Goal: Task Accomplishment & Management: Manage account settings

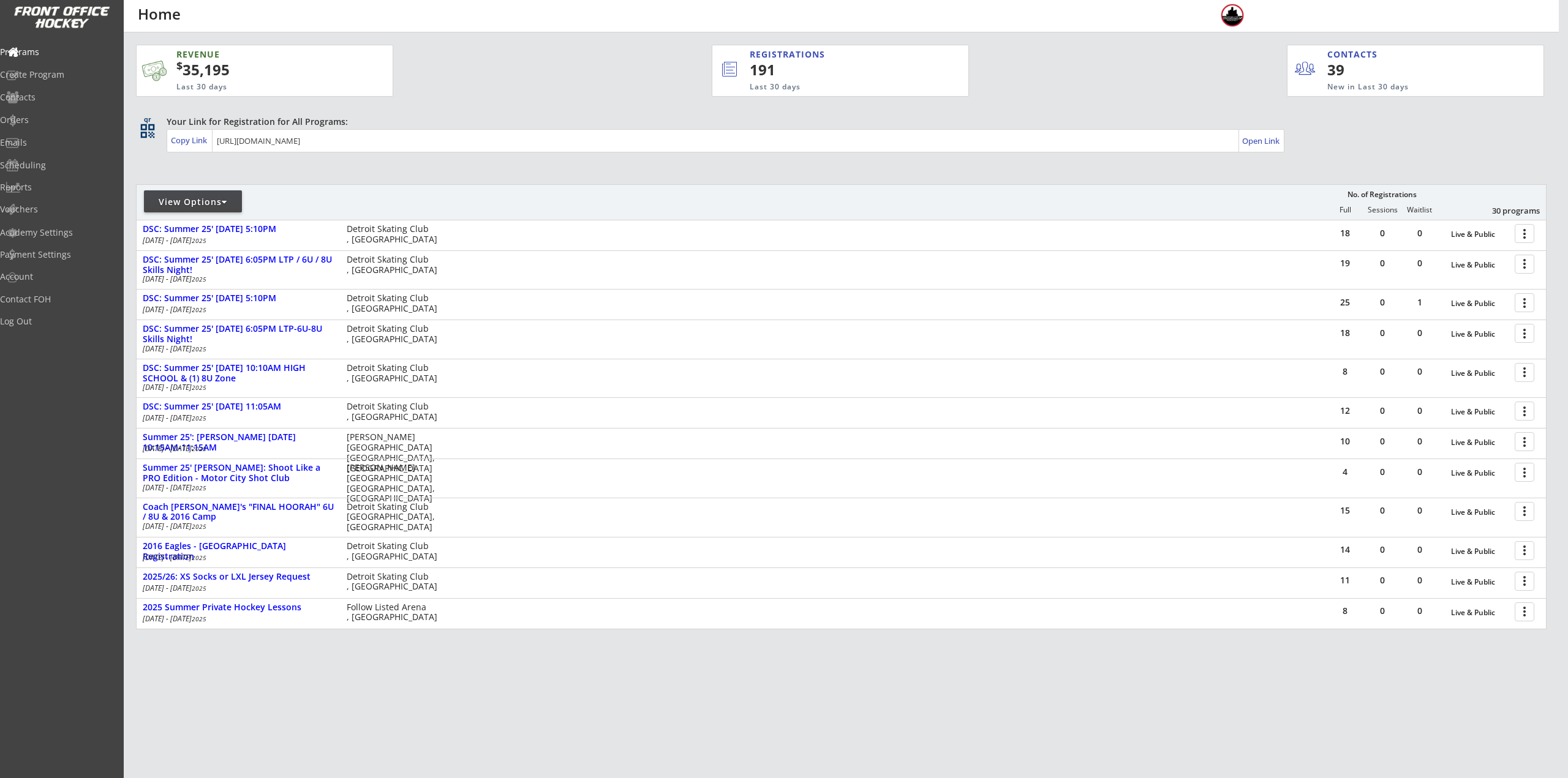
click at [187, 210] on div "View Options" at bounding box center [193, 202] width 98 height 22
select select ""Upcoming Programs""
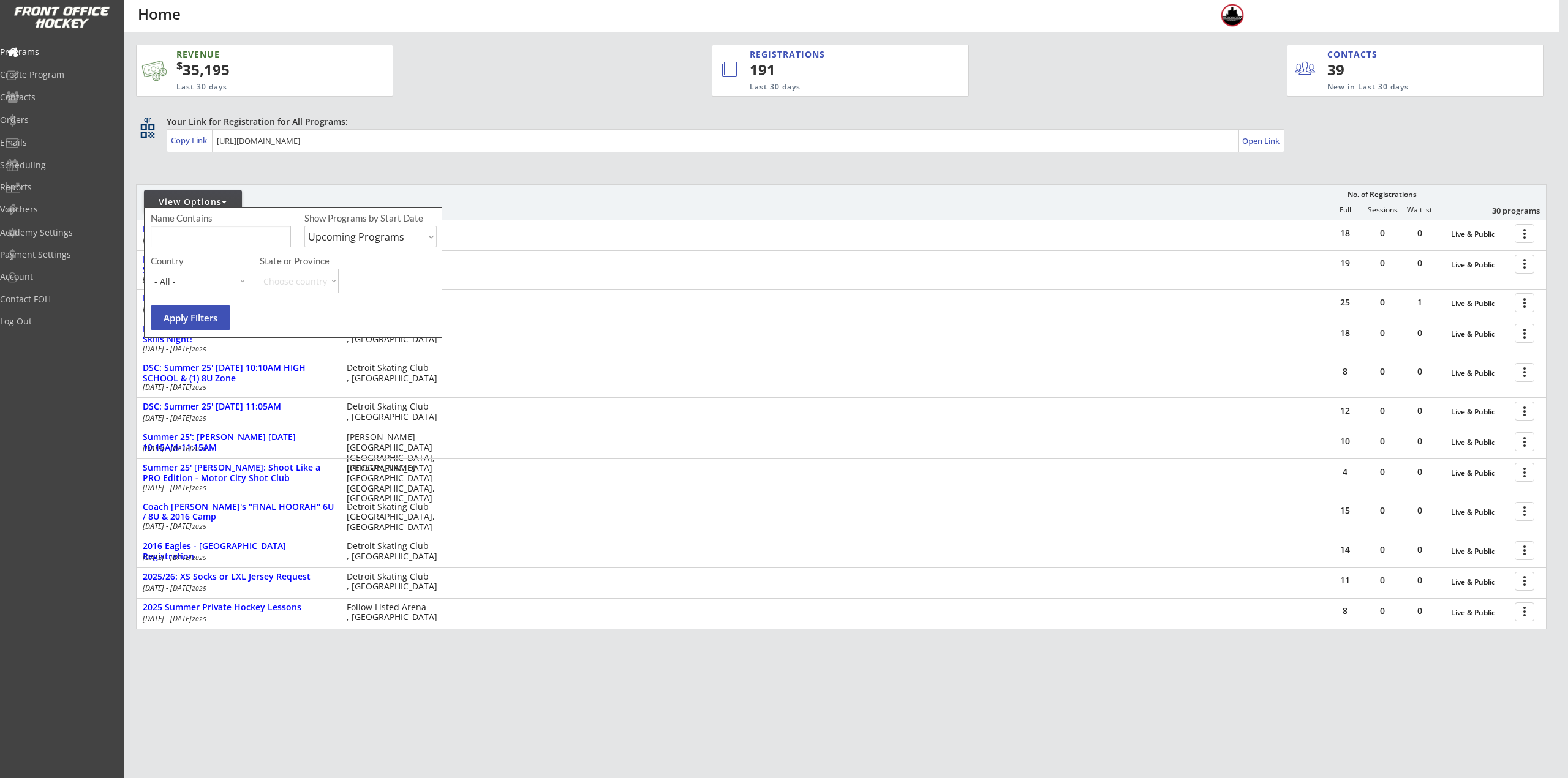
click at [192, 243] on input "input" at bounding box center [220, 236] width 140 height 22
type input "[GEOGRAPHIC_DATA]"
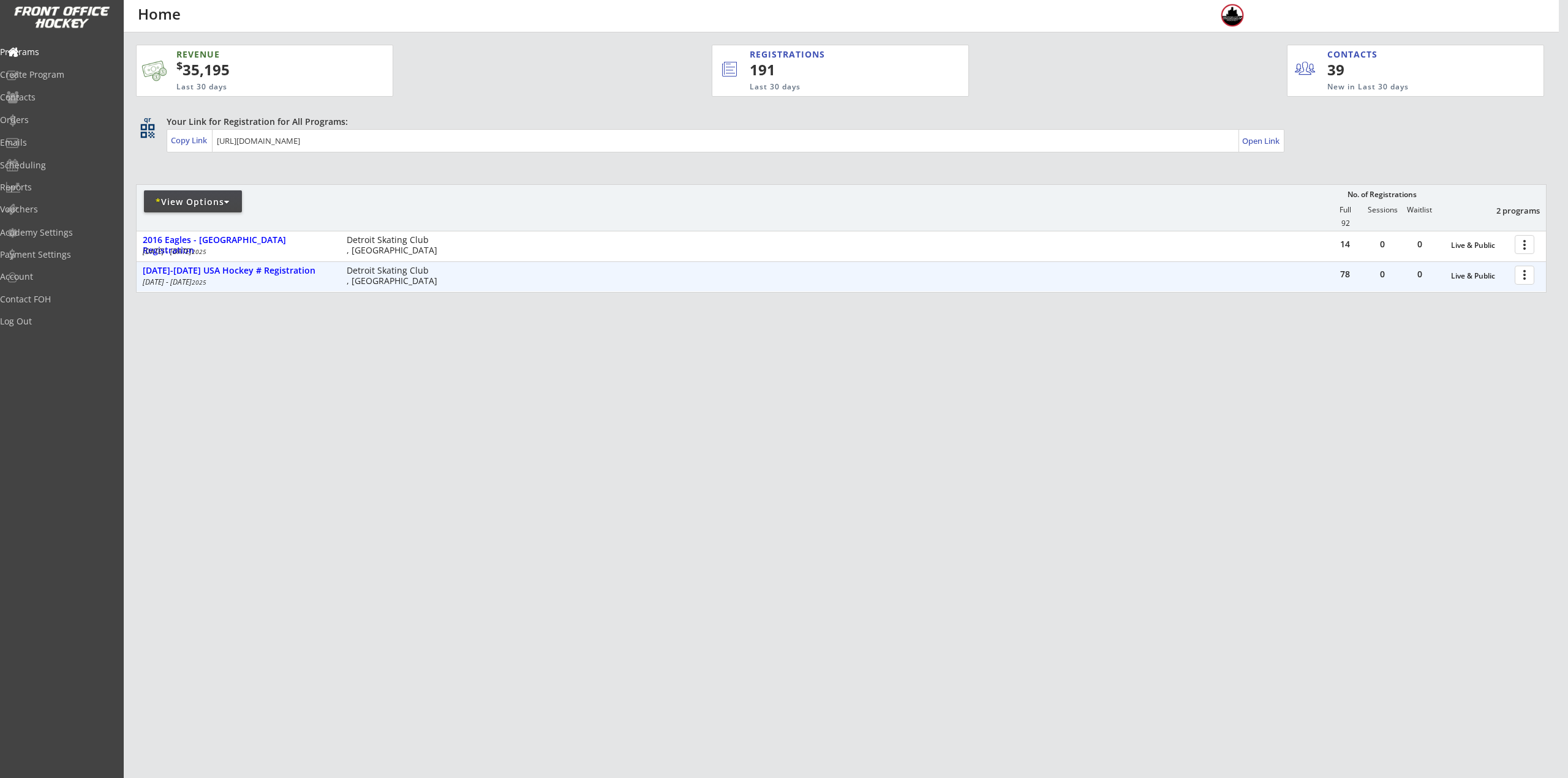
click at [1518, 275] on div at bounding box center [1526, 275] width 22 height 22
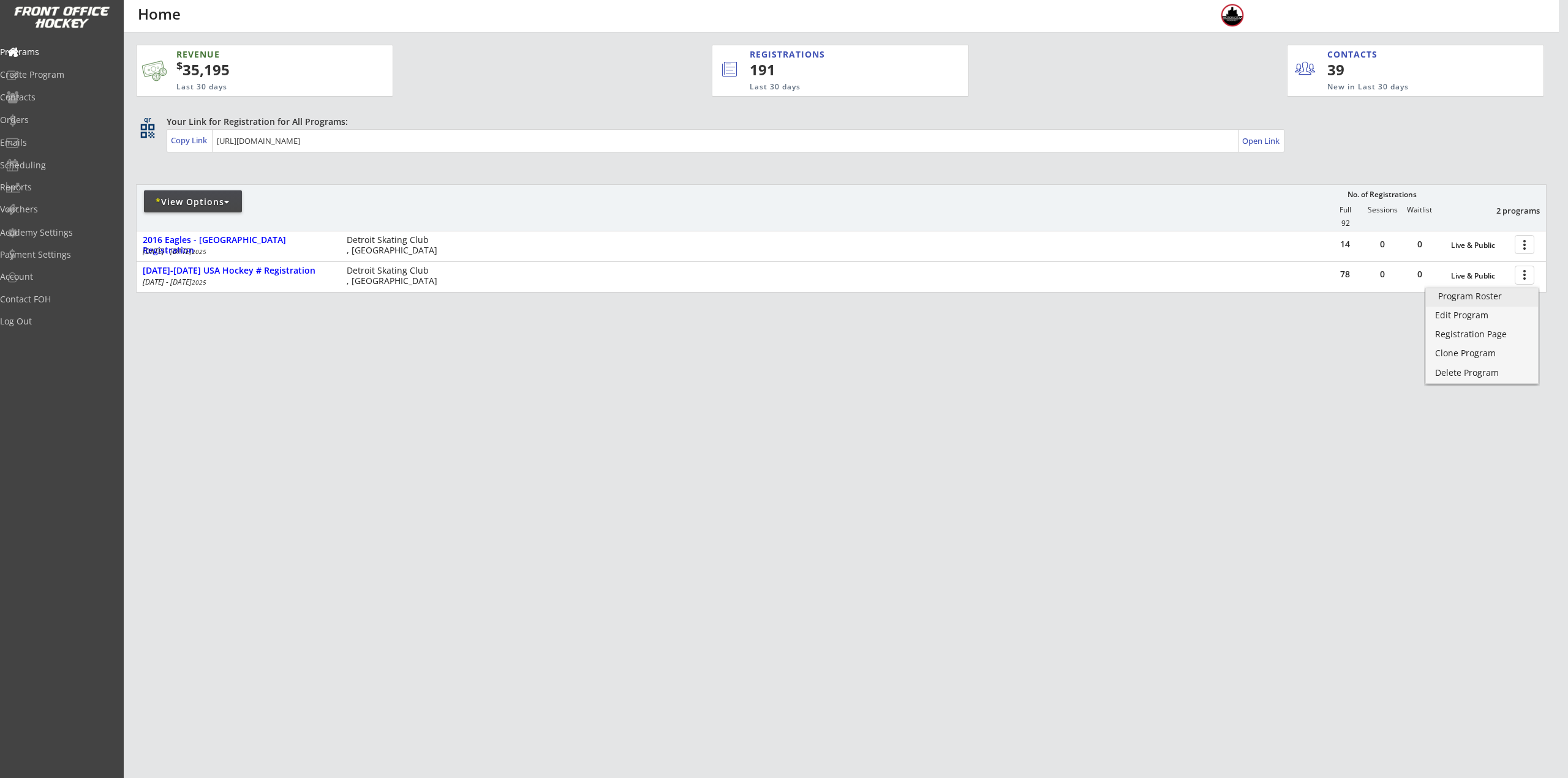
click at [1515, 294] on div "Program Roster" at bounding box center [1482, 296] width 87 height 9
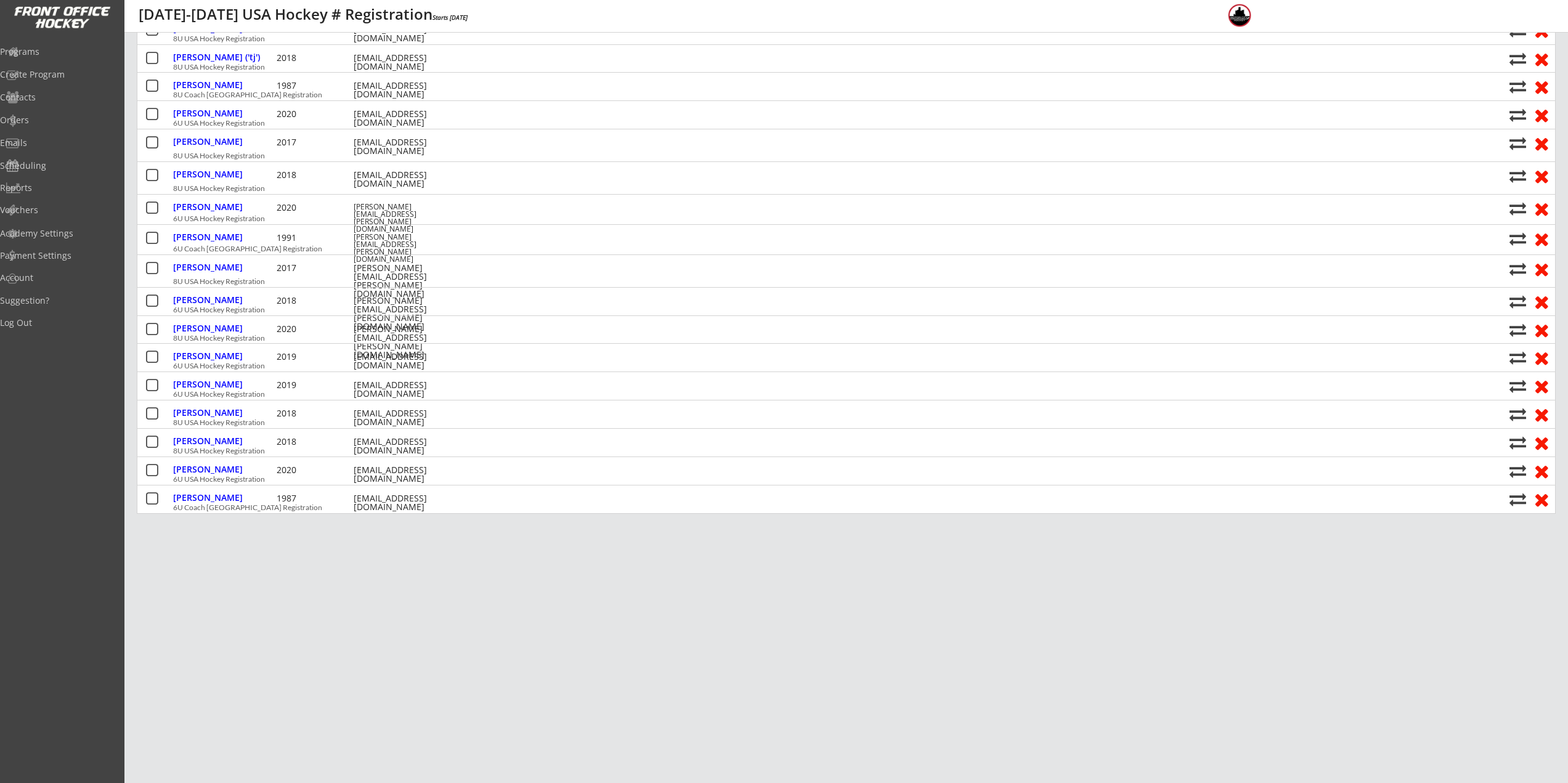
scroll to position [61, 0]
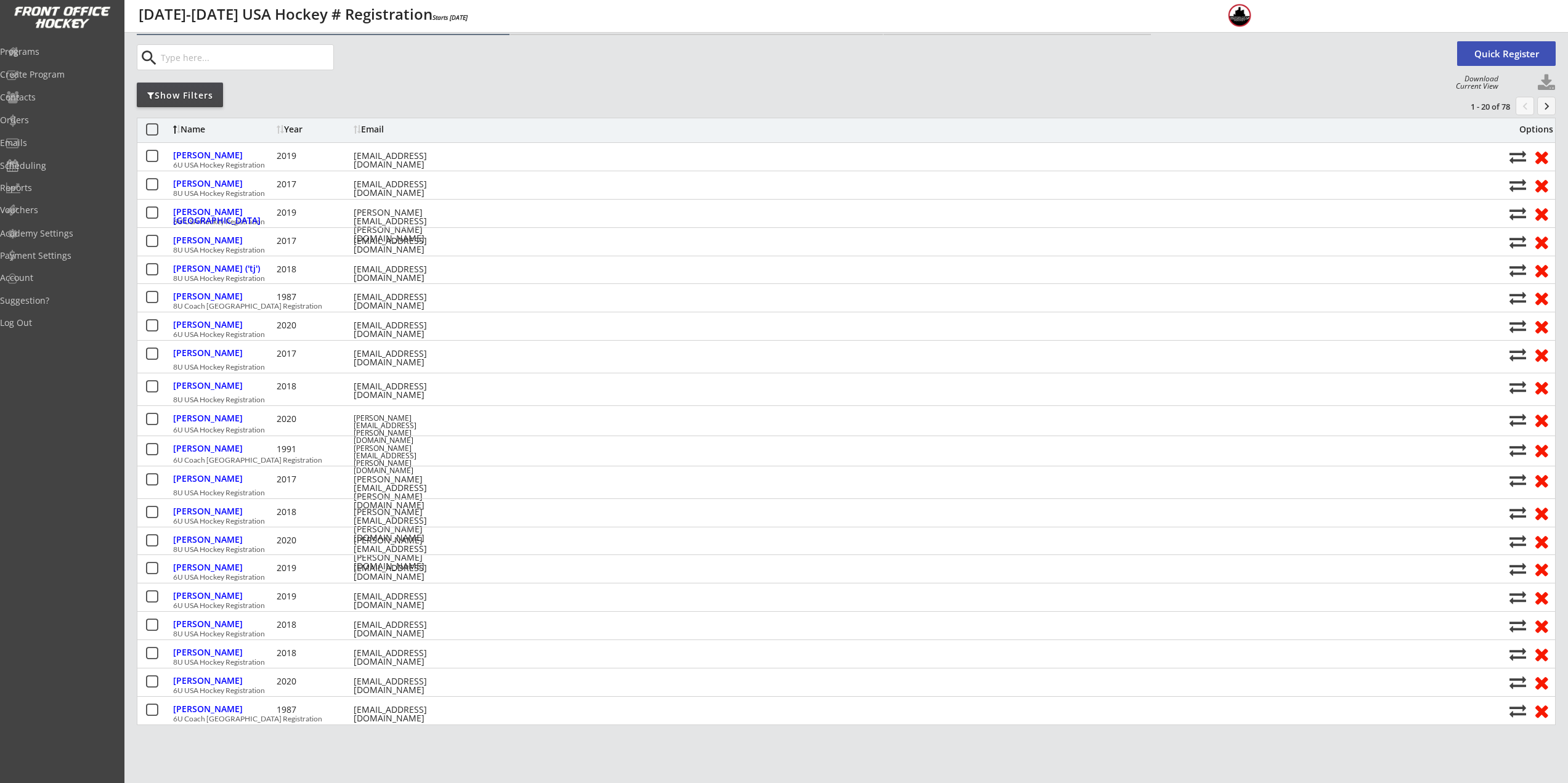
click at [1551, 101] on button "keyboard_arrow_right" at bounding box center [1545, 106] width 19 height 19
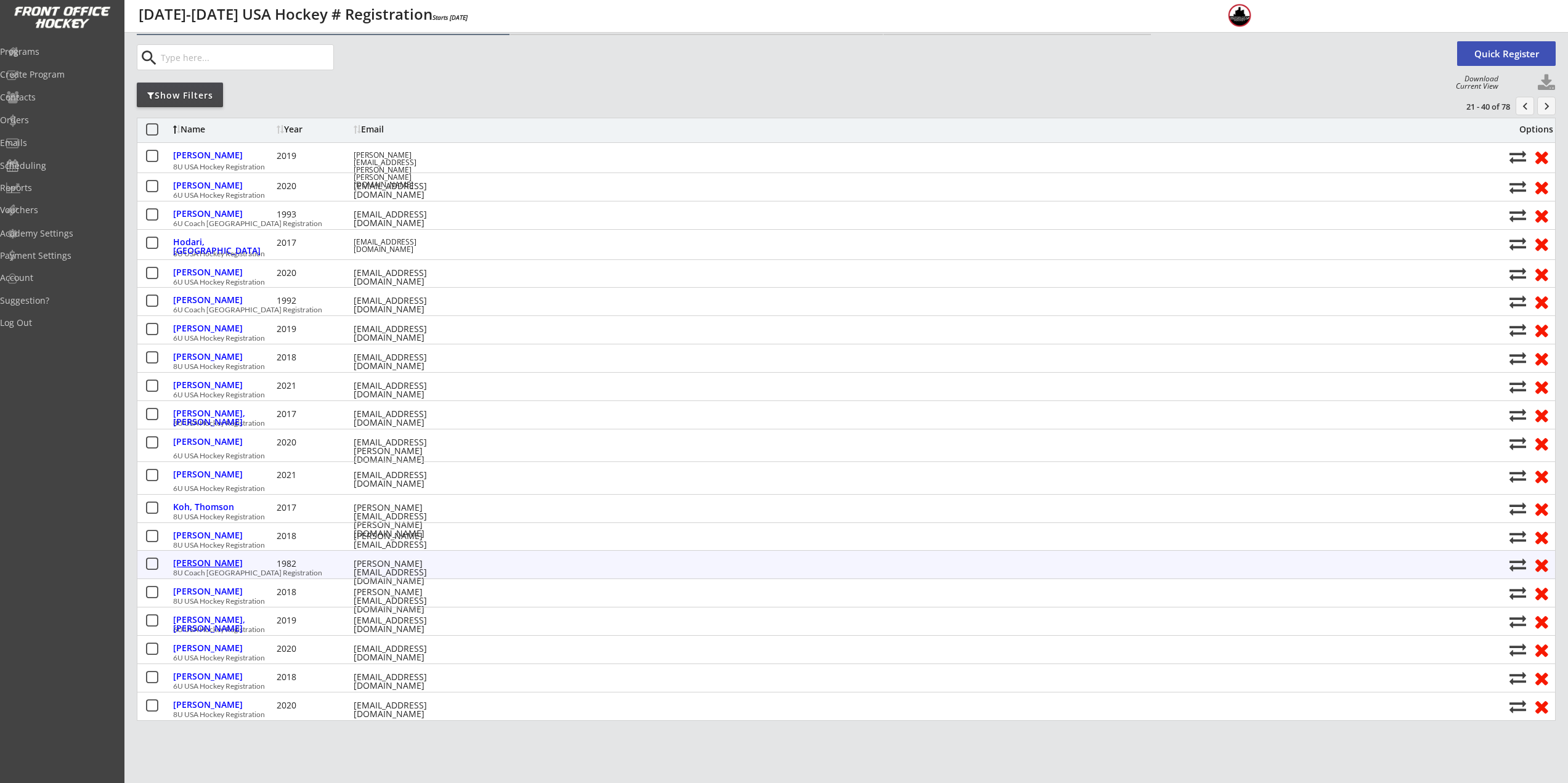
click at [211, 565] on div "Lasser, Sam" at bounding box center [223, 563] width 101 height 9
select select ""Adult L""
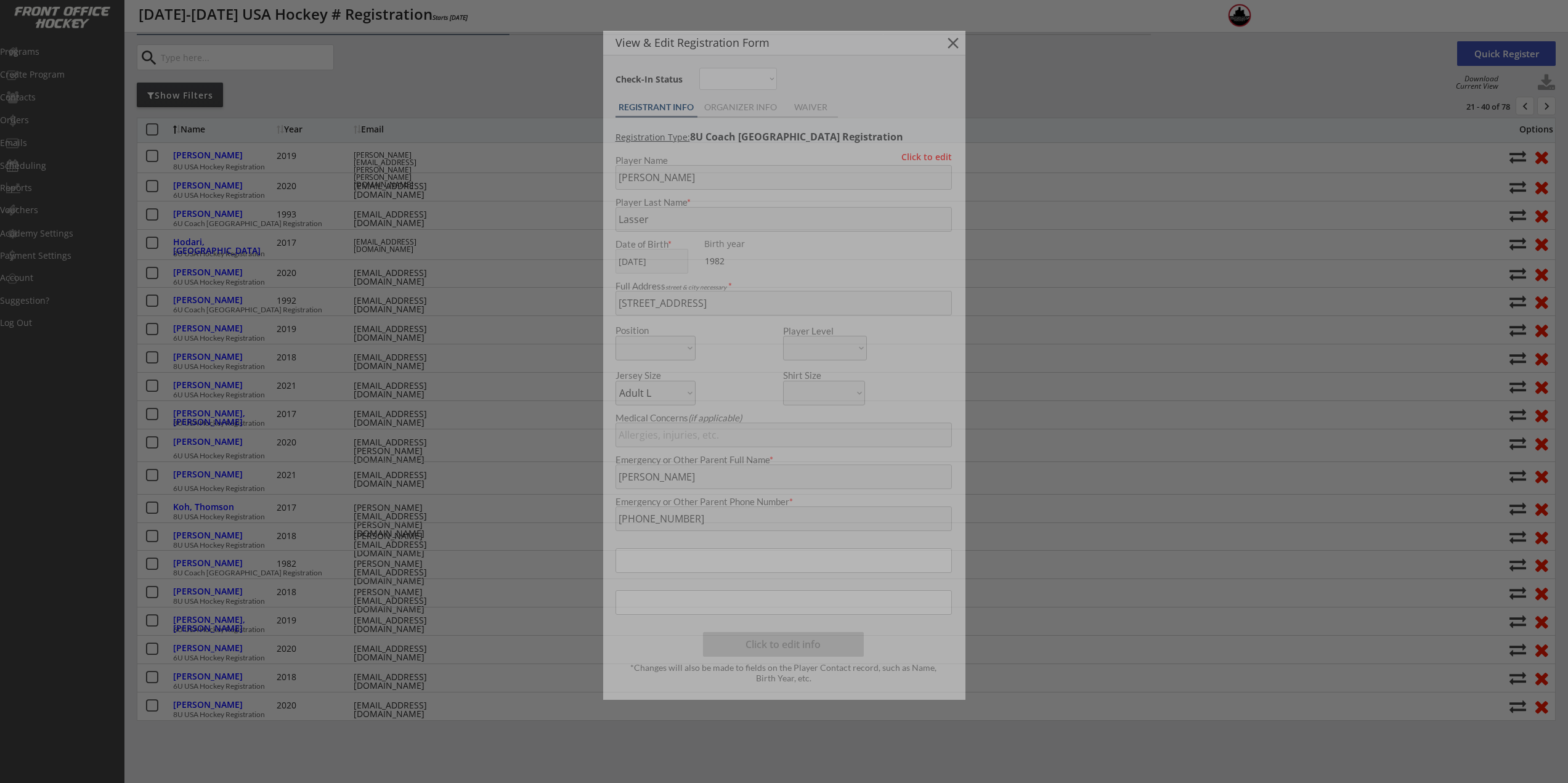
type input "08/25/85"
type input "253504431LASSE"
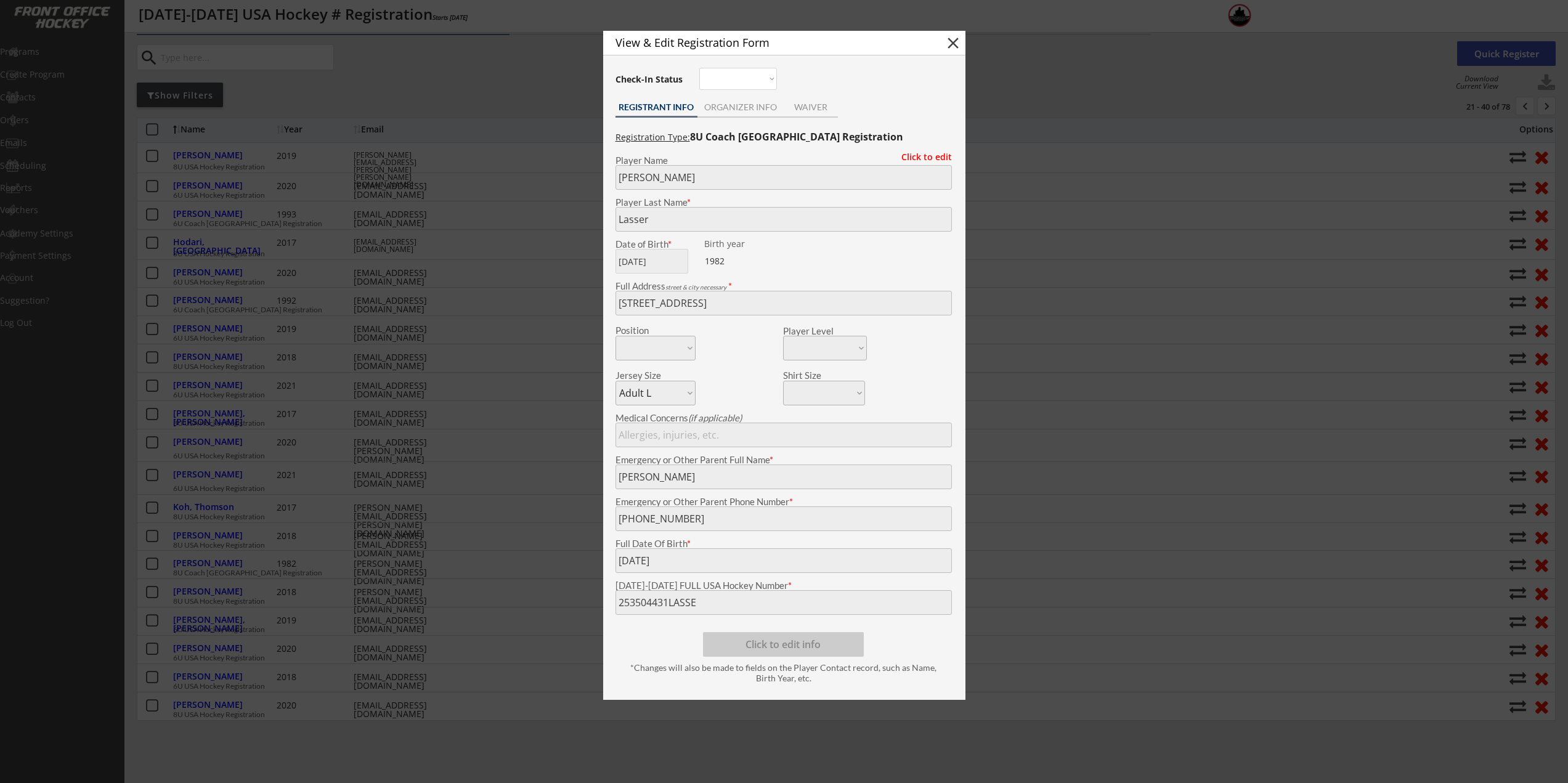
click at [448, 580] on div at bounding box center [784, 392] width 1568 height 783
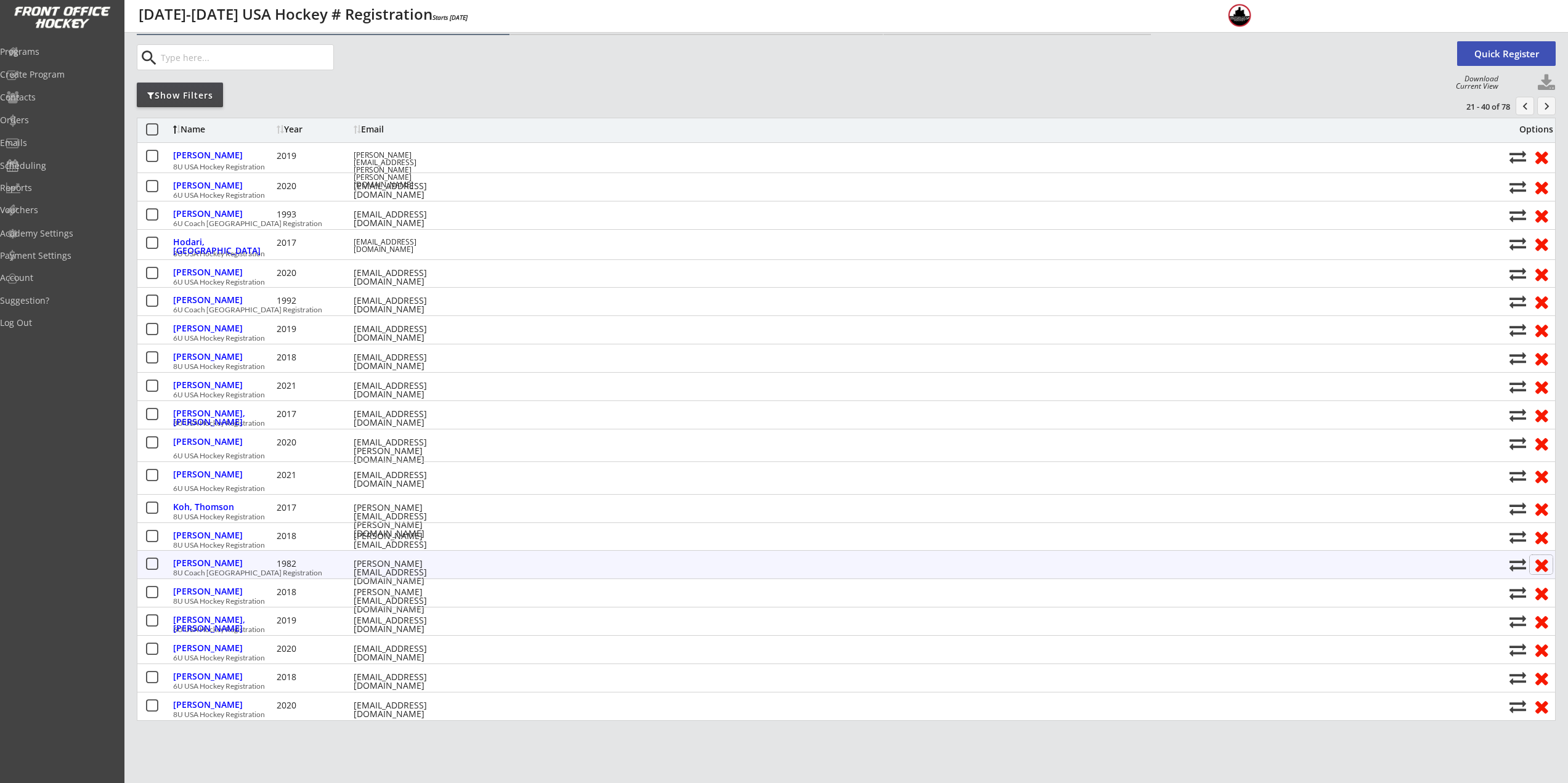
click at [1538, 566] on button at bounding box center [1541, 565] width 23 height 19
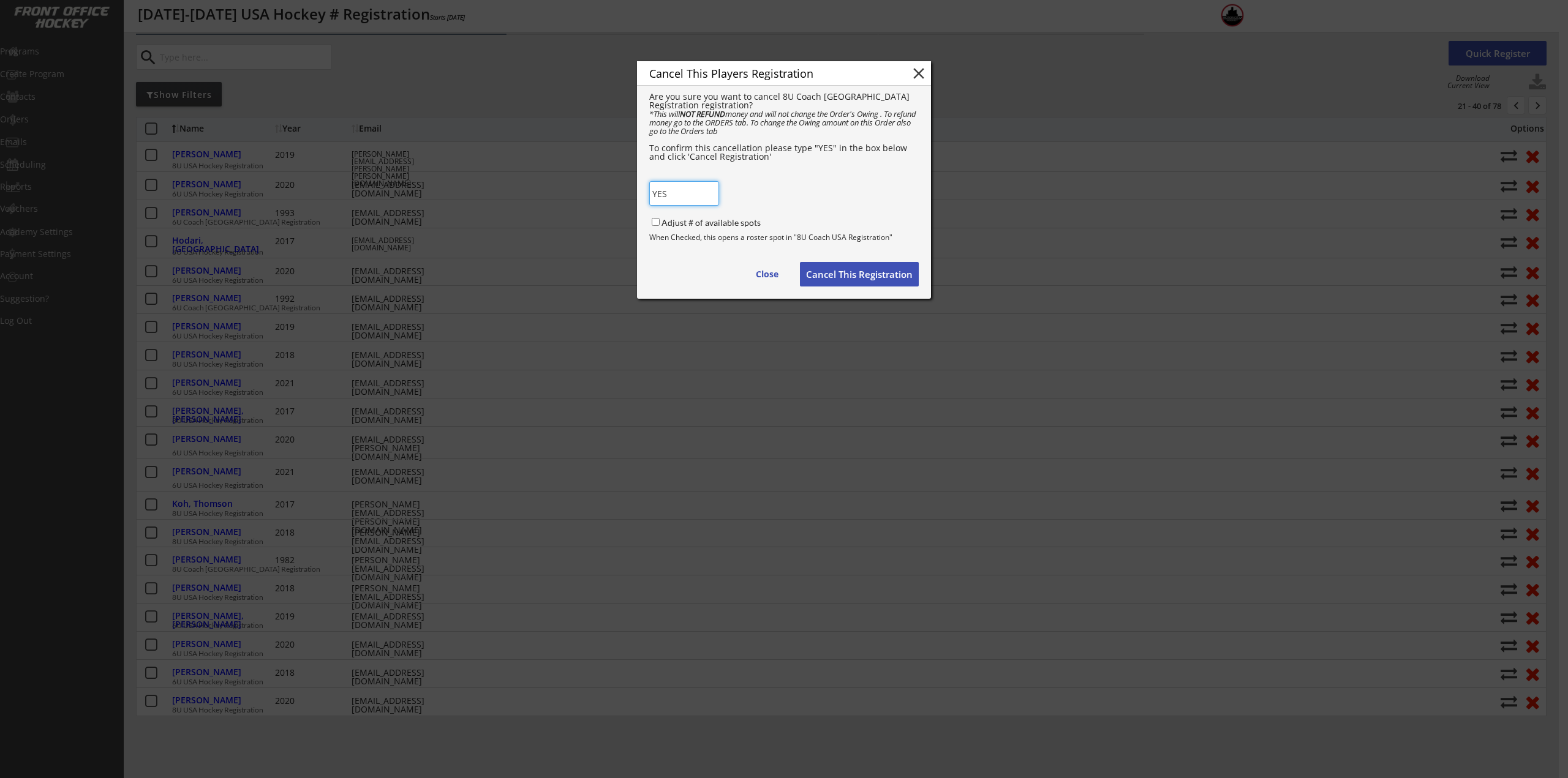
type input "YES"
click at [850, 282] on button "Cancel This Registration" at bounding box center [859, 274] width 119 height 25
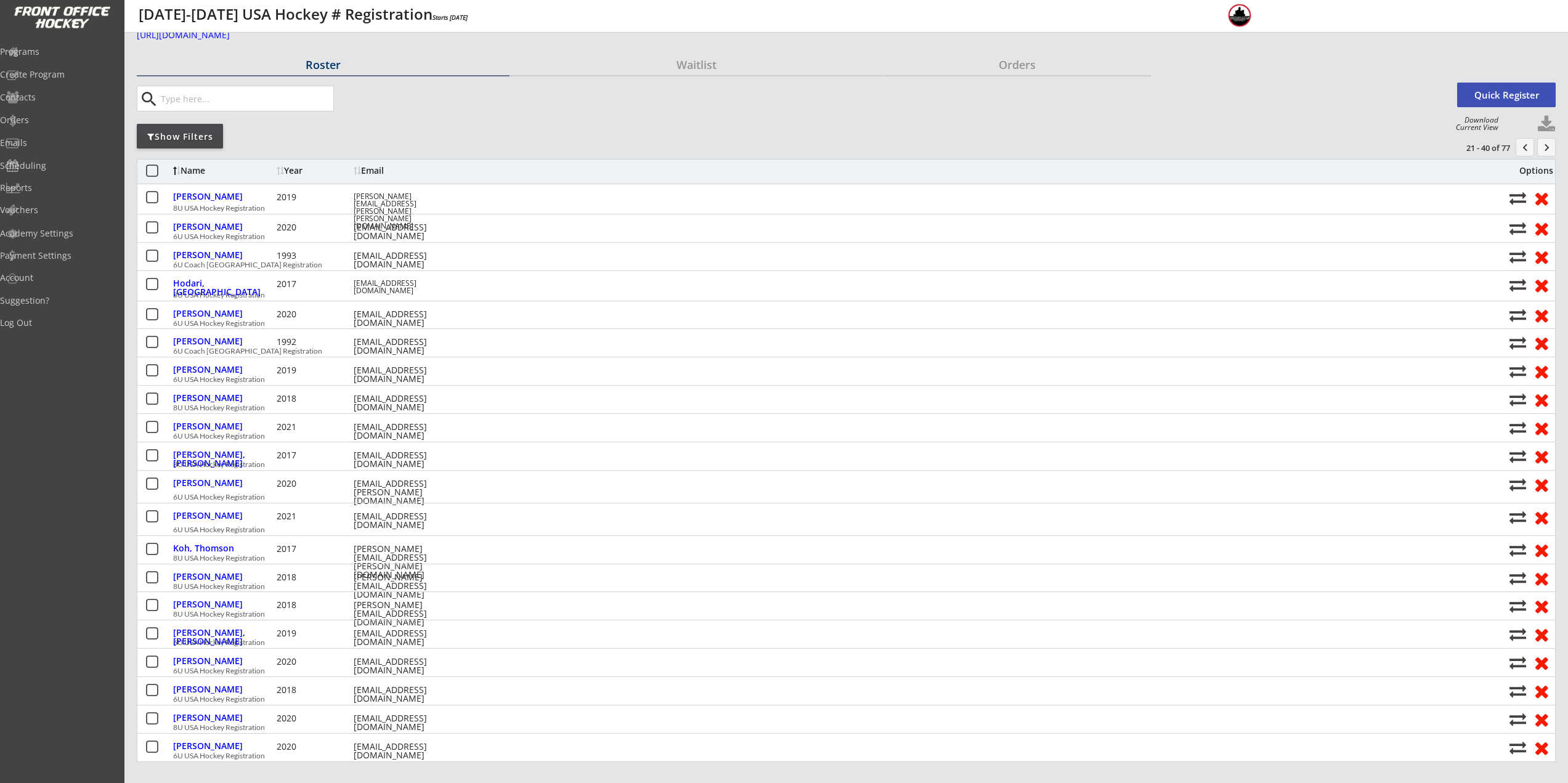
scroll to position [0, 0]
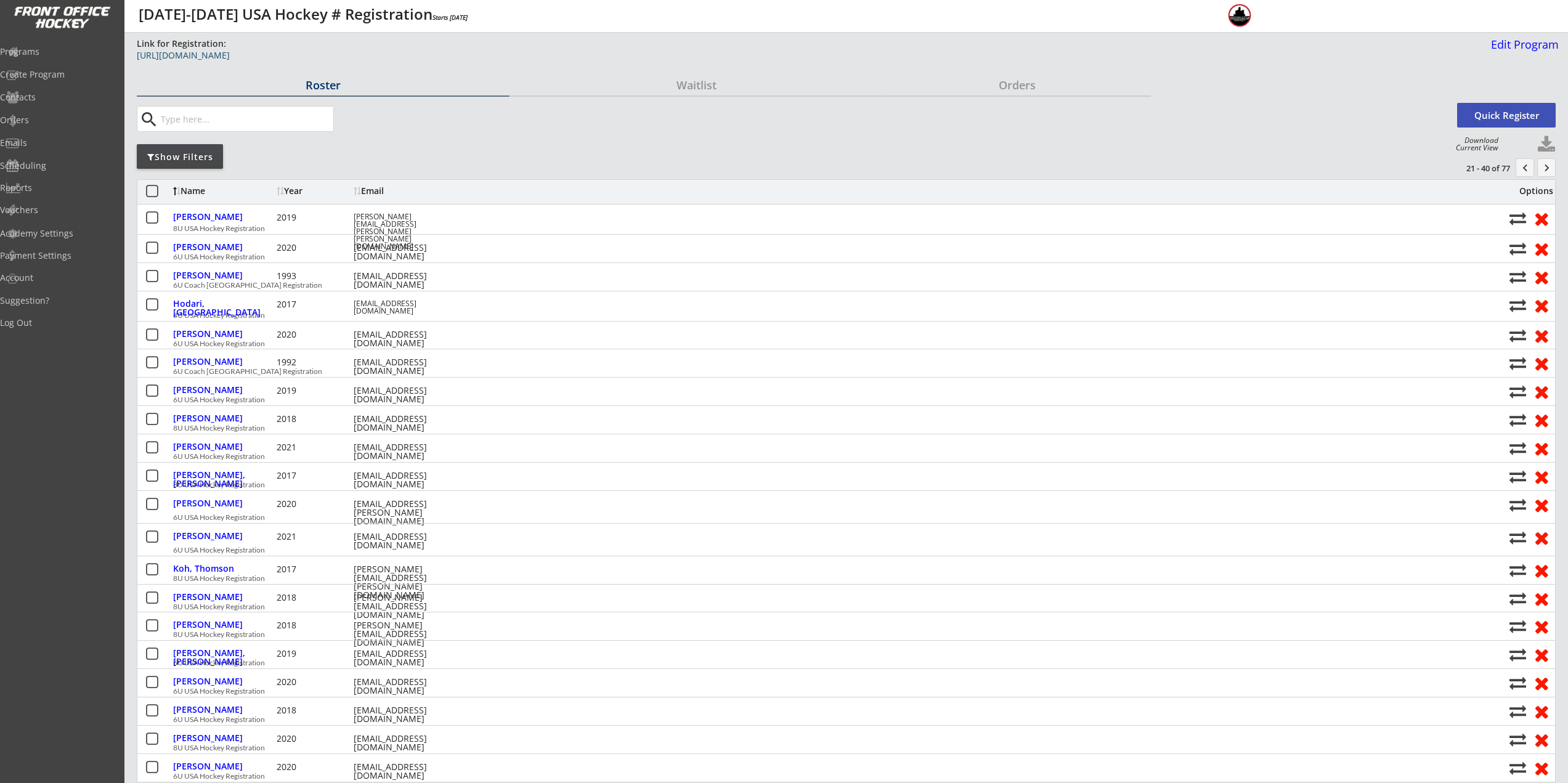
click at [374, 61] on link "https://frontofficehockey.com/mch-program/1753296001800x190251338963615740" at bounding box center [447, 58] width 621 height 15
click at [67, 48] on div "Programs" at bounding box center [58, 52] width 117 height 9
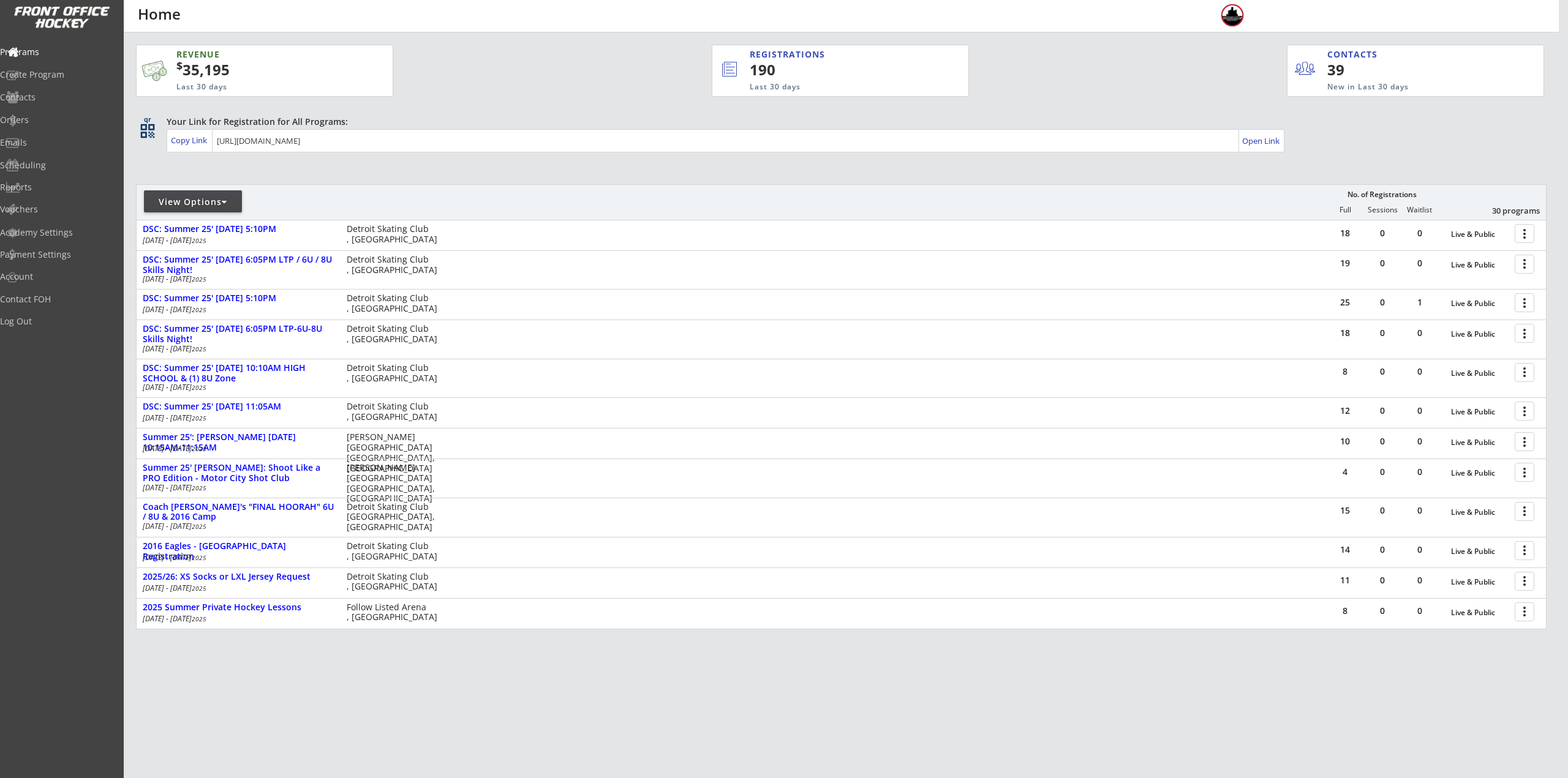
click at [211, 201] on div "View Options" at bounding box center [193, 202] width 98 height 12
select select ""Upcoming Programs""
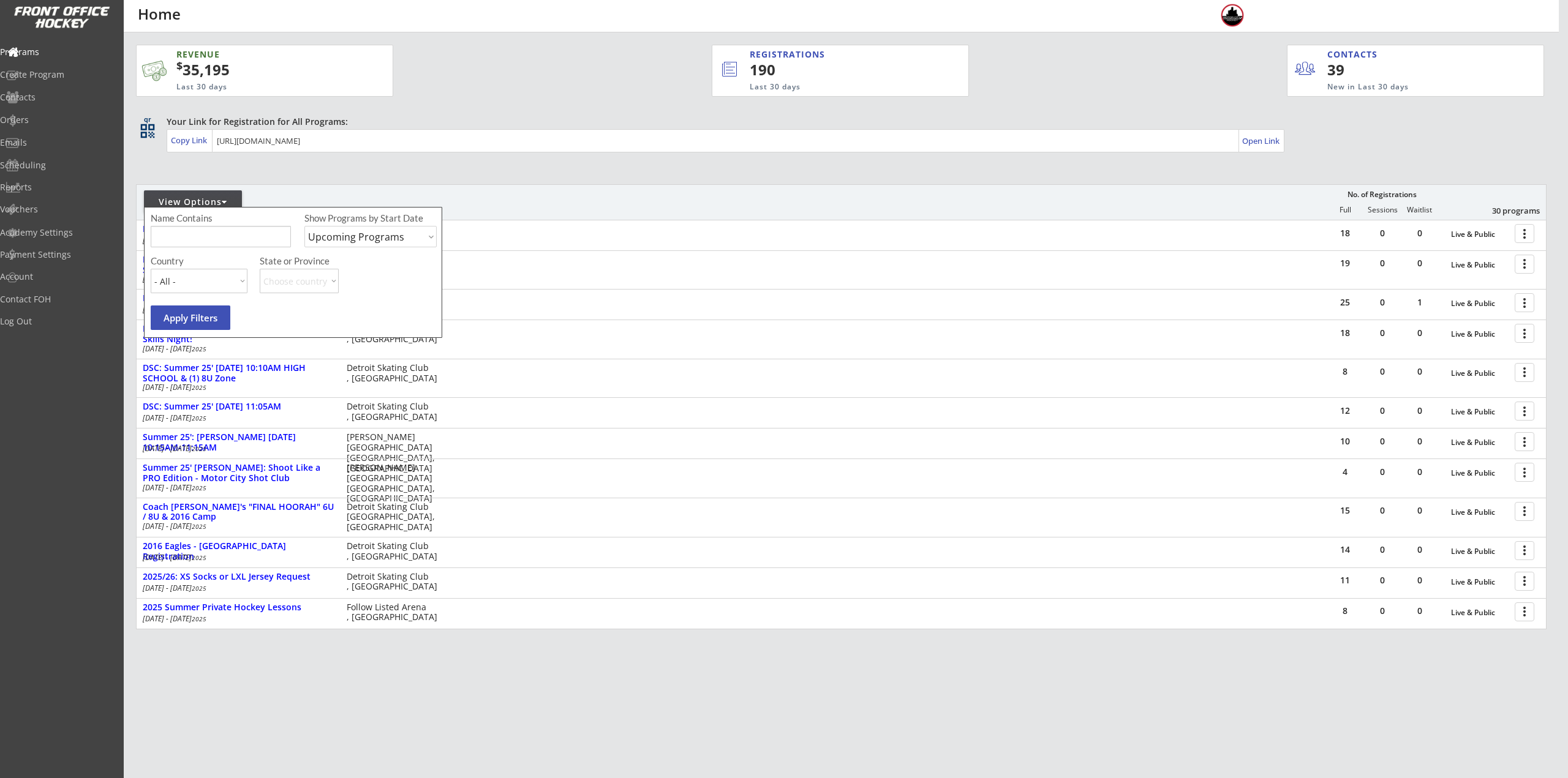
click at [223, 233] on input "input" at bounding box center [220, 236] width 140 height 22
type input "private"
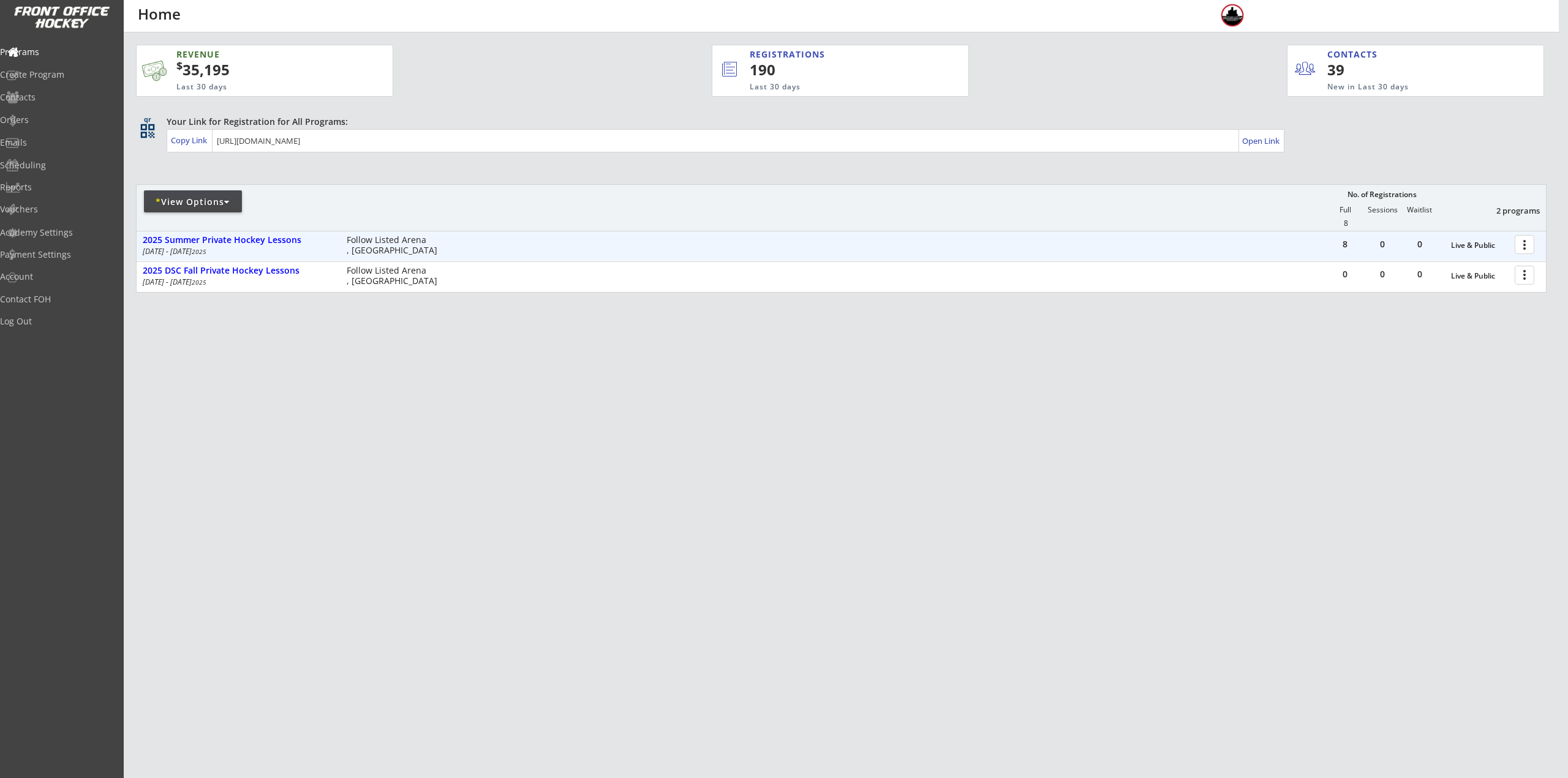
click at [1528, 247] on div at bounding box center [1526, 243] width 22 height 22
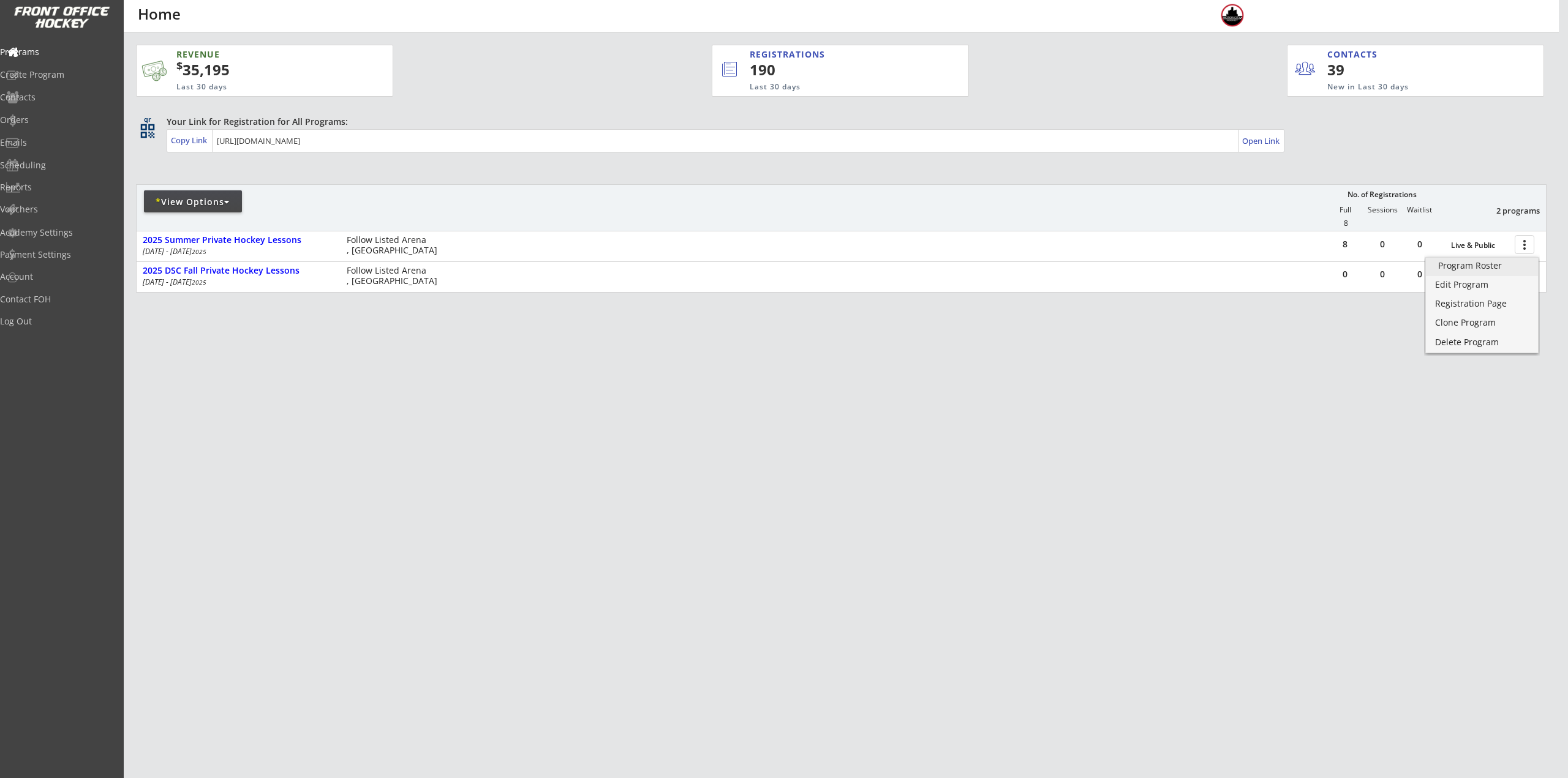
click at [1505, 267] on div "Program Roster" at bounding box center [1482, 266] width 87 height 9
